Goal: Navigation & Orientation: Find specific page/section

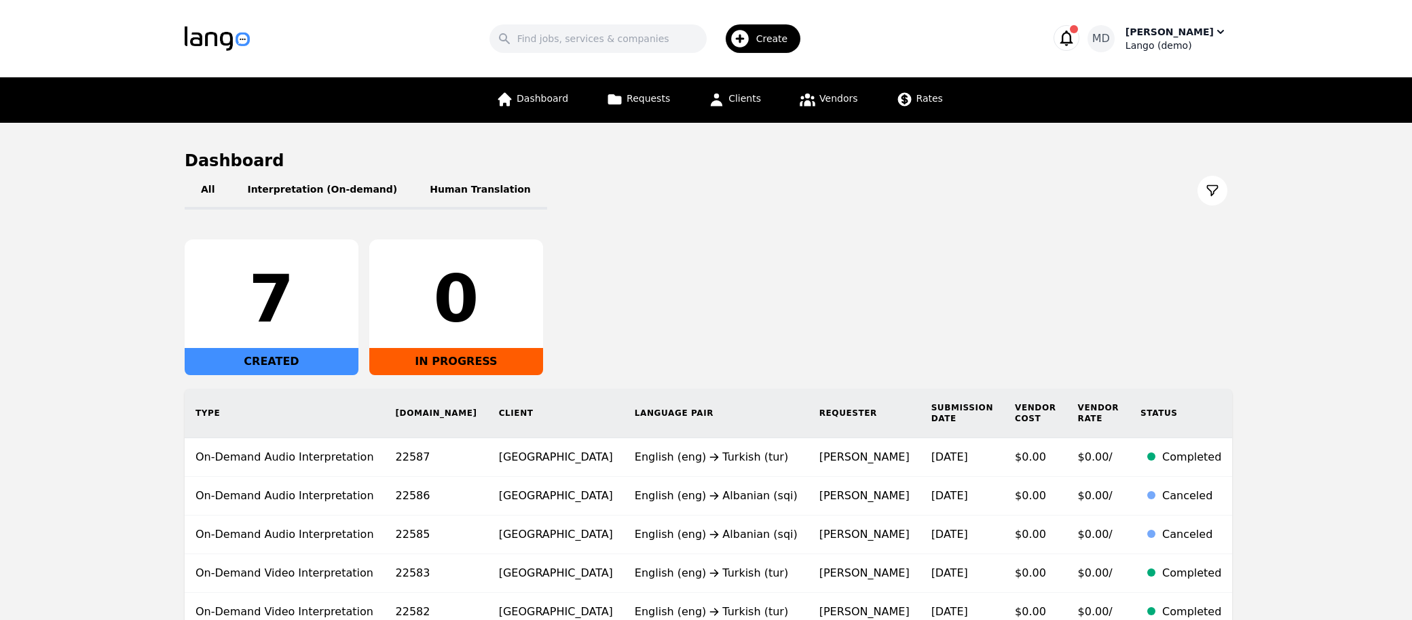
click at [1176, 32] on div "[PERSON_NAME]" at bounding box center [1169, 32] width 88 height 14
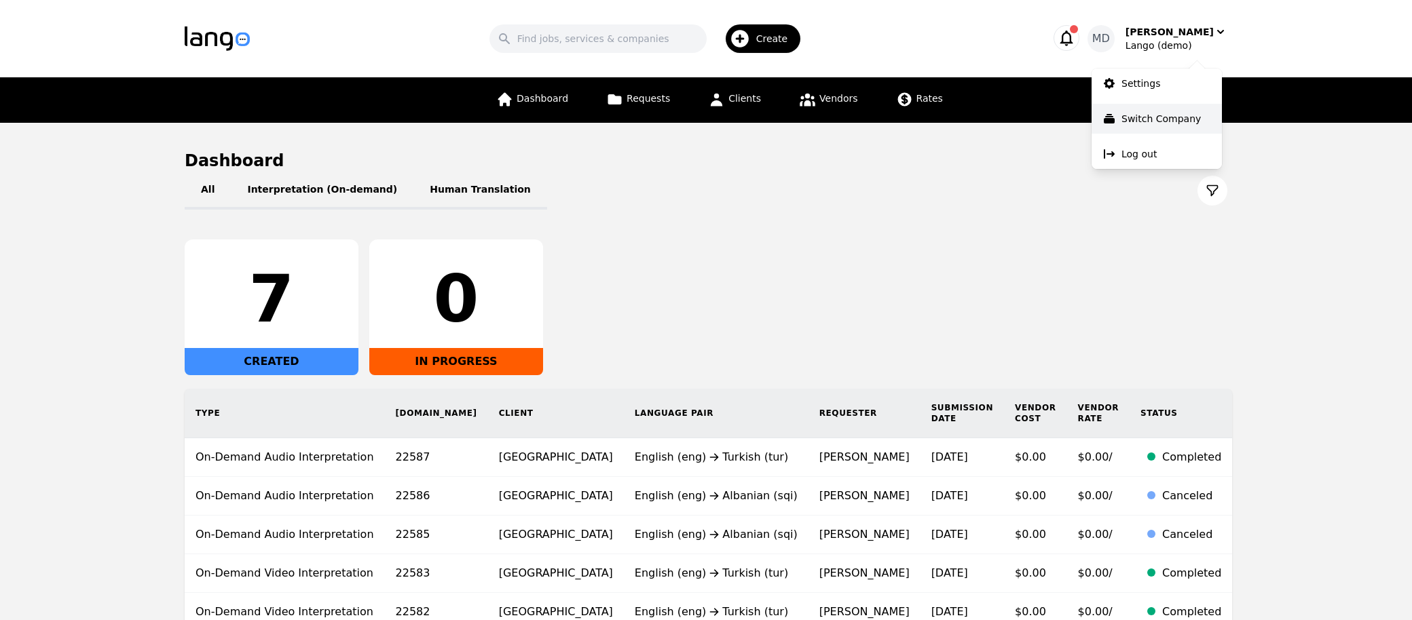
click at [1136, 117] on p "Switch Company" at bounding box center [1160, 119] width 79 height 14
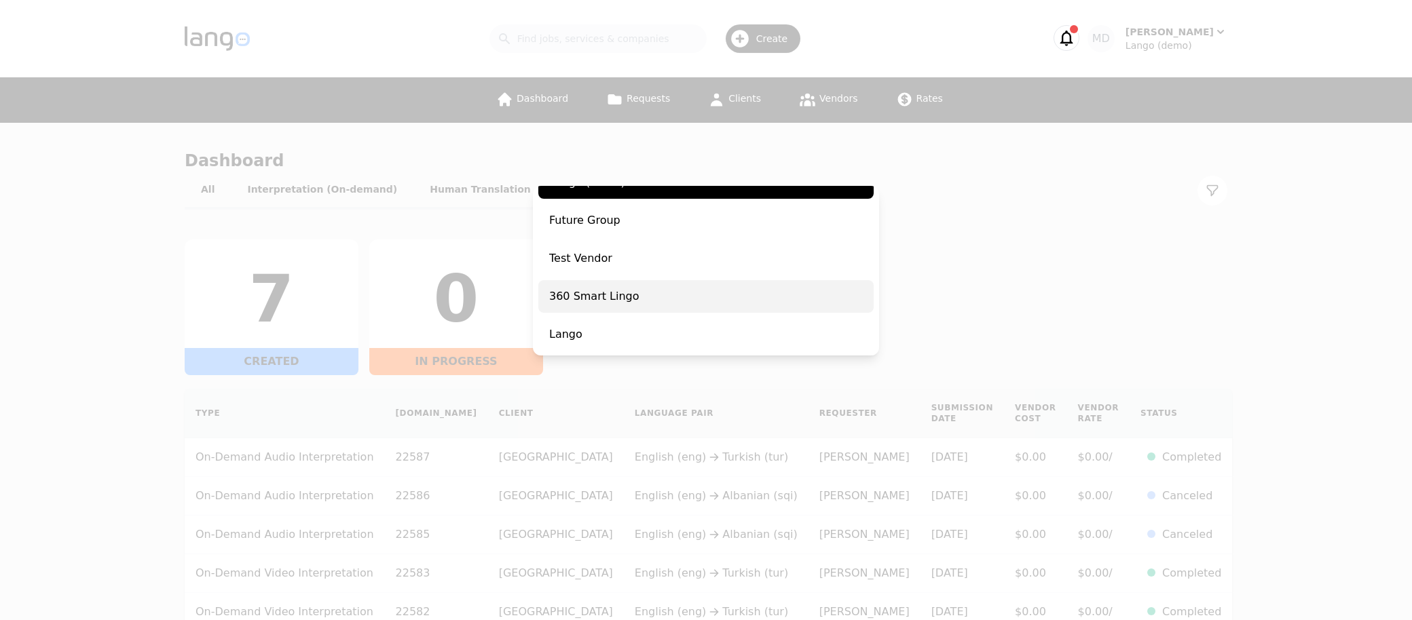
scroll to position [97, 0]
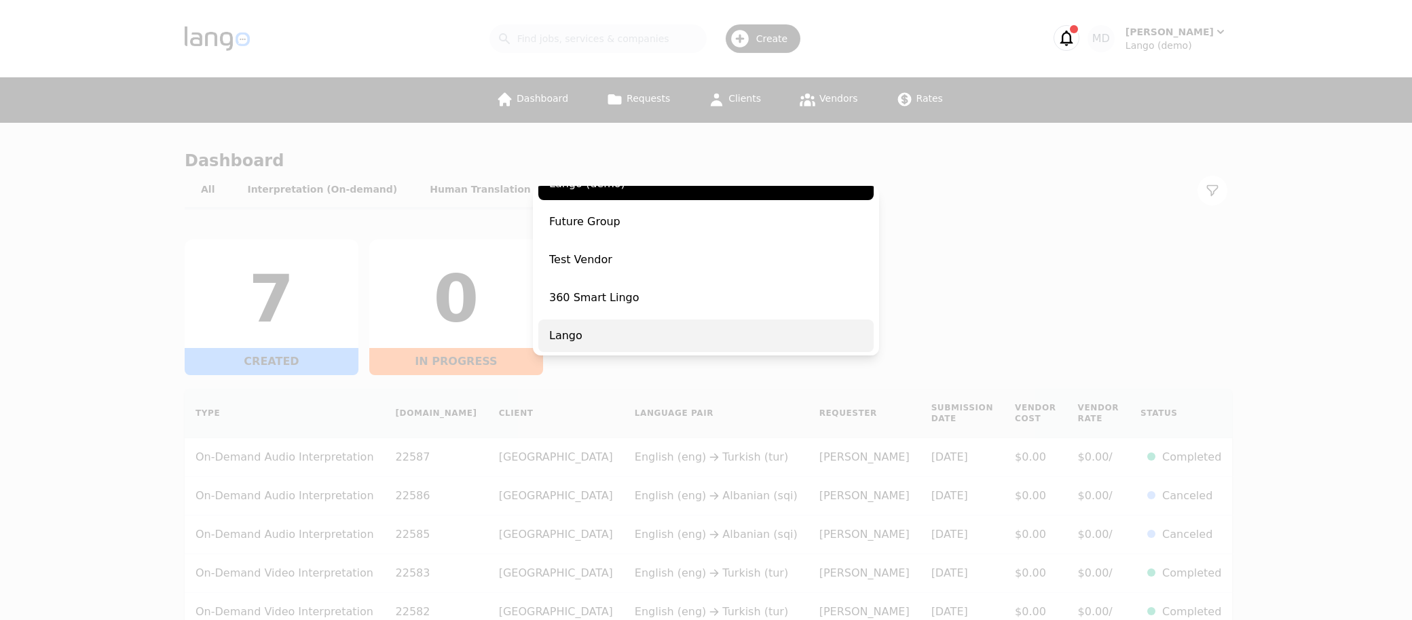
click at [569, 345] on span "Lango" at bounding box center [705, 336] width 335 height 33
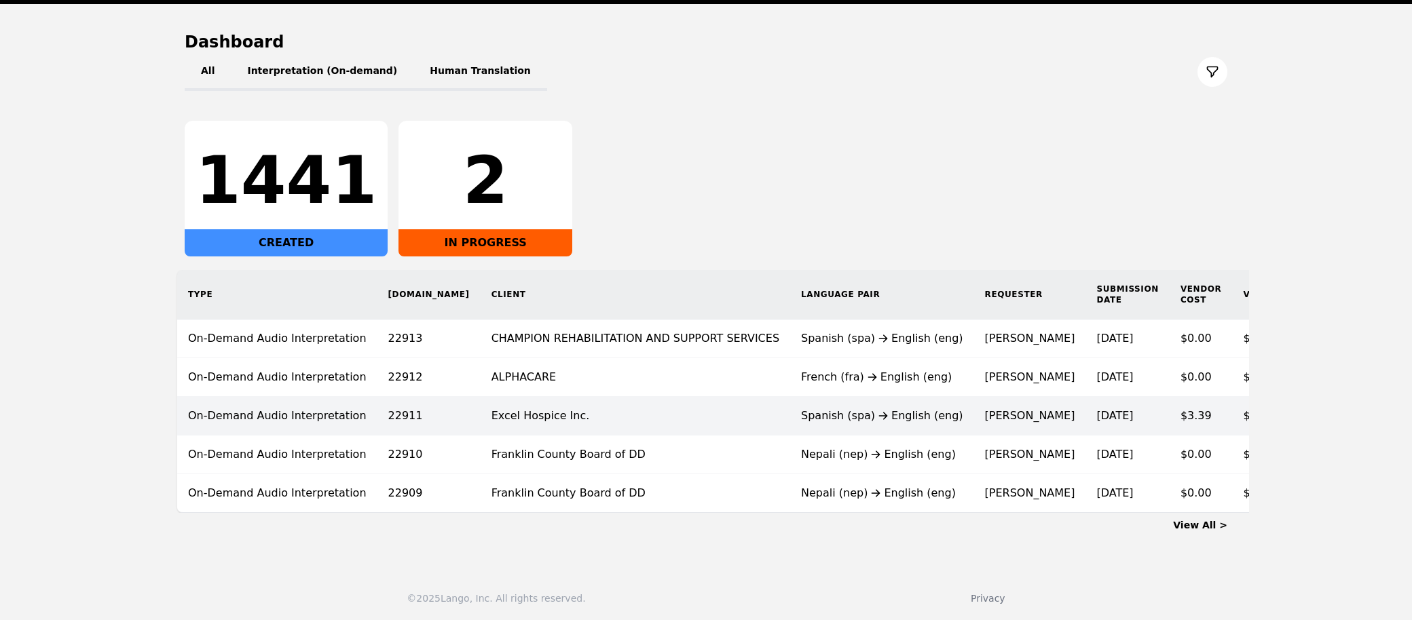
scroll to position [117, 0]
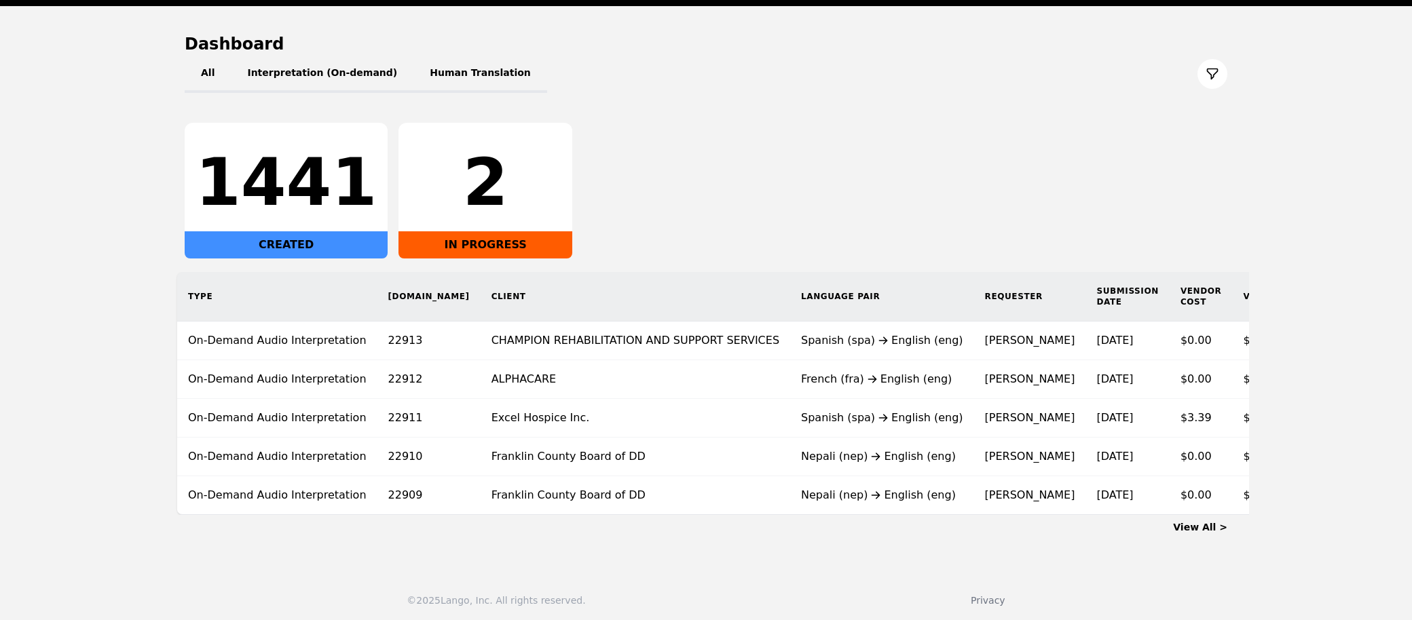
click at [1216, 522] on link "View All >" at bounding box center [1200, 527] width 54 height 11
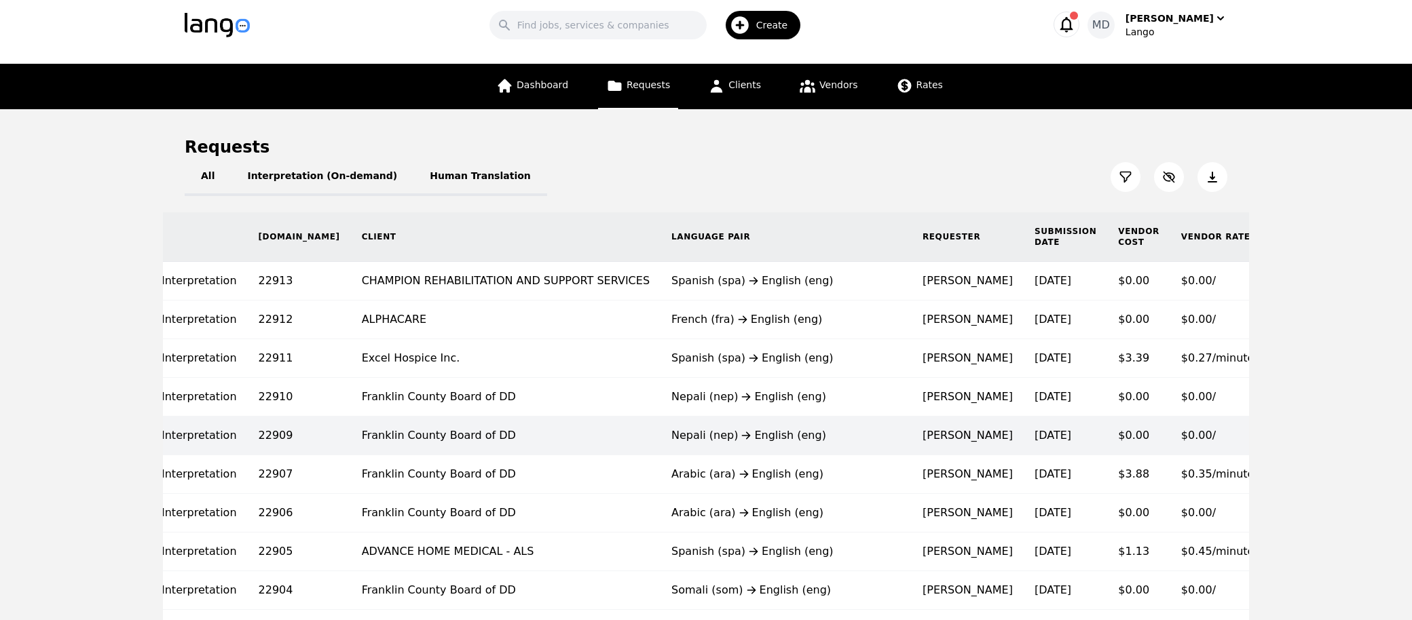
scroll to position [0, 141]
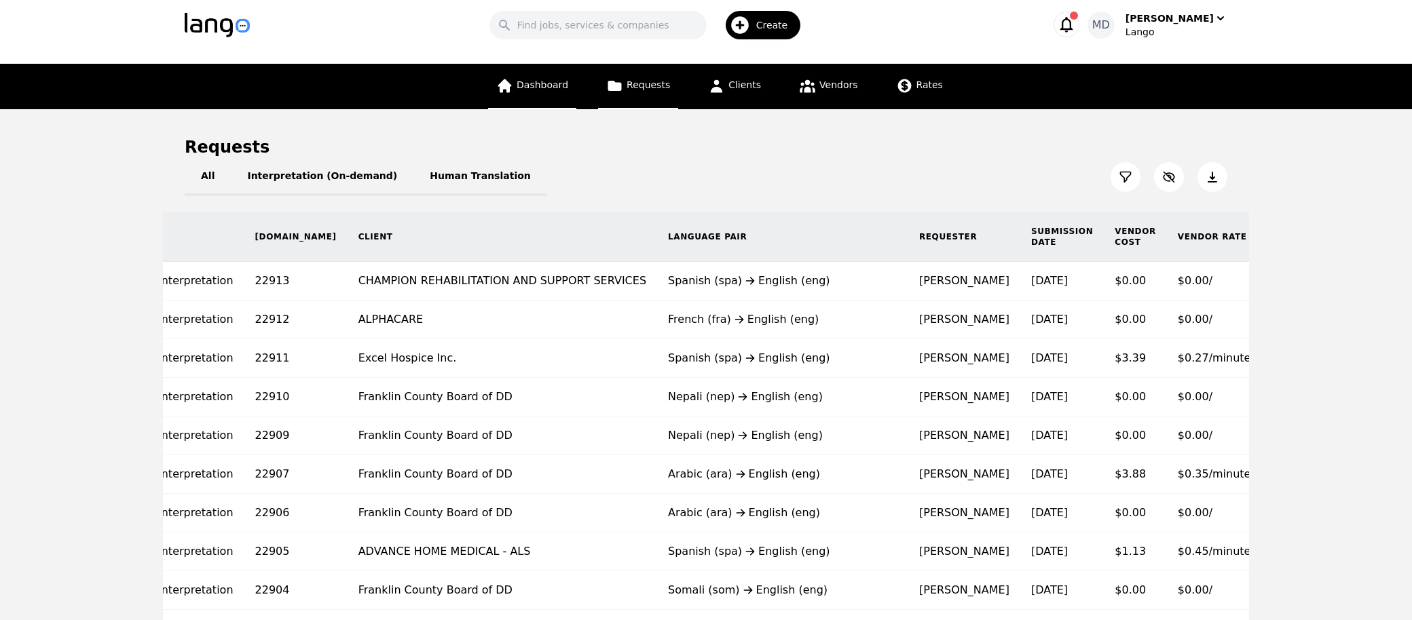
click at [546, 80] on span "Dashboard" at bounding box center [543, 84] width 52 height 11
